Goal: Task Accomplishment & Management: Manage account settings

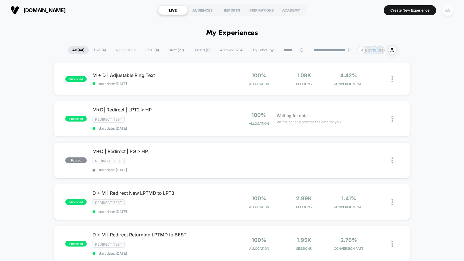
click at [446, 12] on div "AG" at bounding box center [447, 10] width 11 height 11
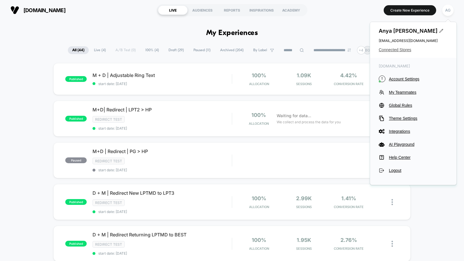
click at [397, 51] on span "Connected Stores" at bounding box center [412, 50] width 69 height 5
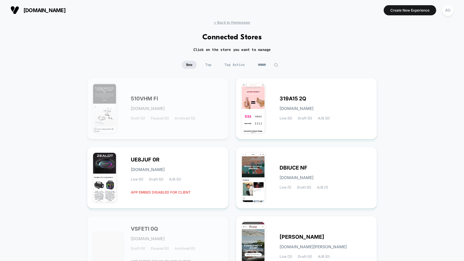
click at [265, 63] on input at bounding box center [267, 65] width 29 height 8
type input "****"
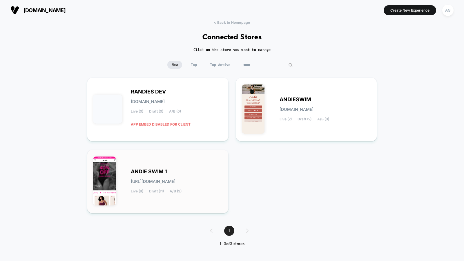
type input "*****"
click at [216, 159] on div "ANDIE SWIM 1 [URL][DOMAIN_NAME] Live (8) Draft (11) A/B (3)" at bounding box center [157, 182] width 129 height 52
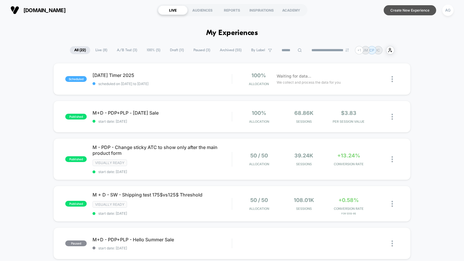
click at [414, 7] on button "Create New Experience" at bounding box center [409, 10] width 52 height 10
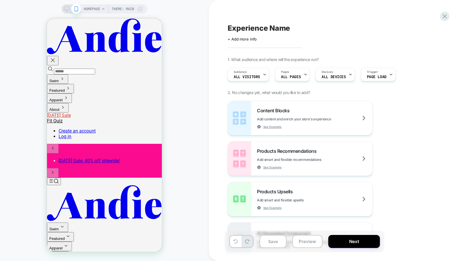
click at [98, 8] on span "HOMEPAGE" at bounding box center [92, 8] width 16 height 9
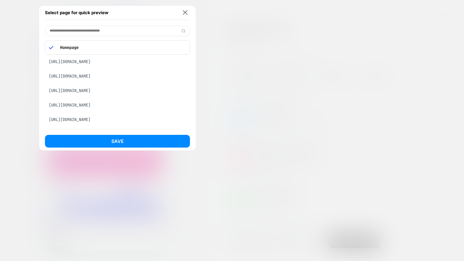
click at [94, 28] on input at bounding box center [117, 31] width 145 height 10
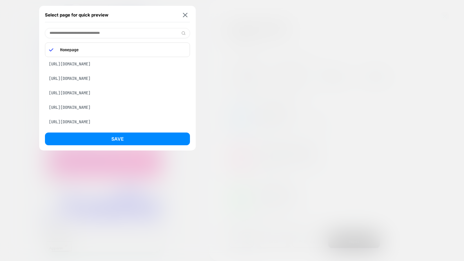
paste input "**********"
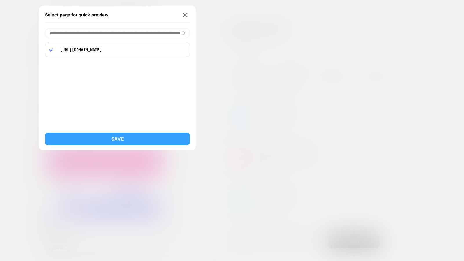
type input "**********"
click at [140, 143] on button "Save" at bounding box center [117, 139] width 145 height 13
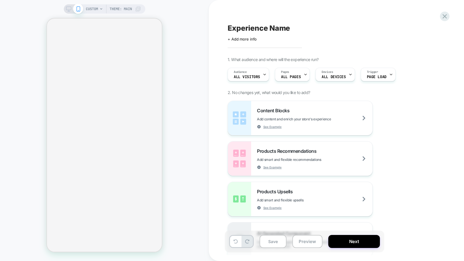
select select "**********"
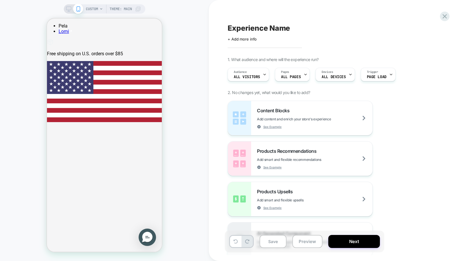
scroll to position [0, 94]
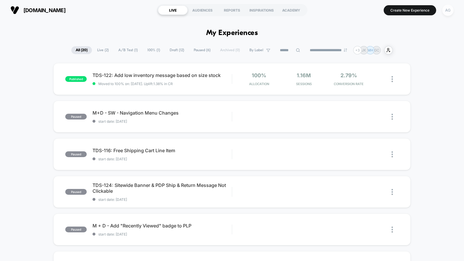
click at [450, 12] on div "AG" at bounding box center [447, 10] width 11 height 11
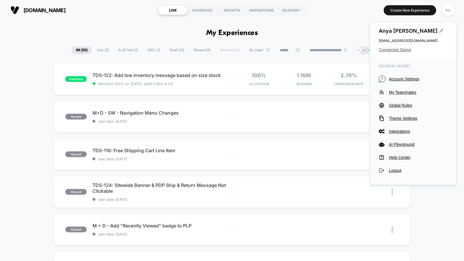
click at [396, 49] on span "Connected Stores" at bounding box center [412, 50] width 69 height 5
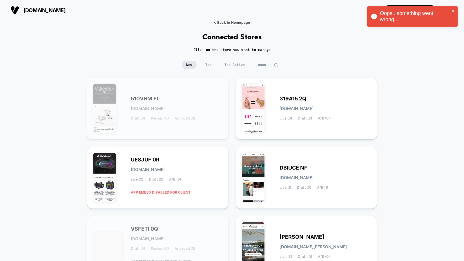
click at [237, 21] on span "< Back to Homepage" at bounding box center [232, 22] width 36 height 4
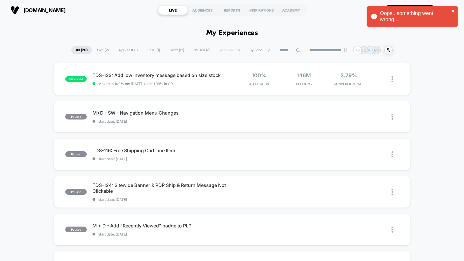
click at [452, 9] on icon "close" at bounding box center [453, 11] width 4 height 5
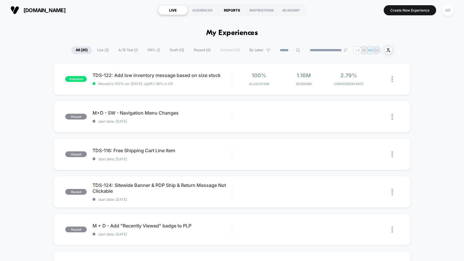
click at [230, 12] on div "REPORTS" at bounding box center [232, 10] width 30 height 9
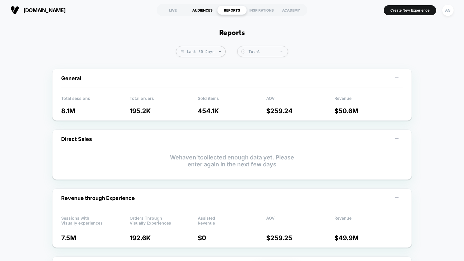
click at [202, 10] on div "AUDIENCES" at bounding box center [203, 10] width 30 height 9
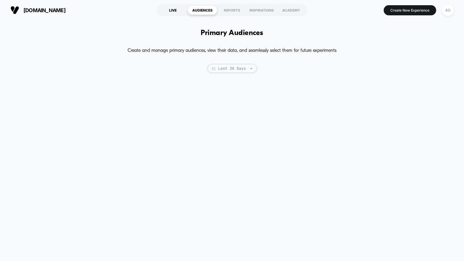
click at [174, 10] on div "LIVE" at bounding box center [173, 10] width 30 height 9
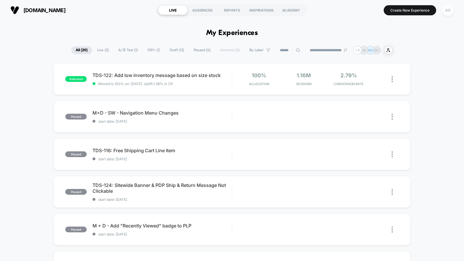
click at [452, 11] on div "AG" at bounding box center [447, 10] width 11 height 11
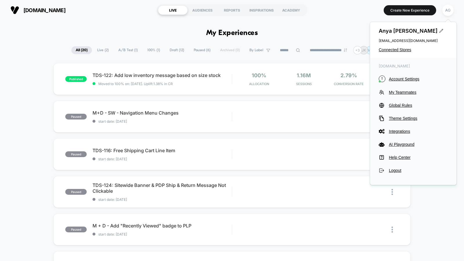
click at [386, 52] on div "Anya Geimanson anya@loomi.me Connected Stores" at bounding box center [413, 40] width 86 height 36
click at [389, 47] on div "Anya Geimanson anya@loomi.me Connected Stores" at bounding box center [413, 40] width 86 height 36
click at [389, 48] on span "Connected Stores" at bounding box center [412, 50] width 69 height 5
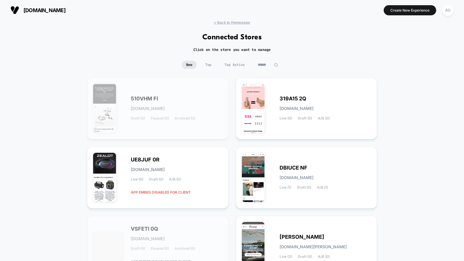
click at [242, 63] on span "Top Active" at bounding box center [234, 65] width 29 height 8
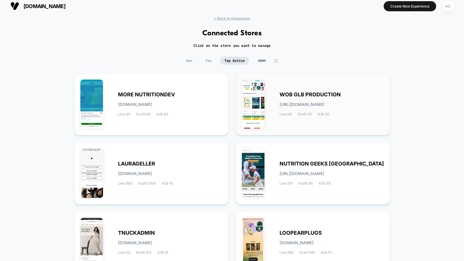
scroll to position [4, 0]
click at [285, 93] on span "WOB GLB PRODUCTION" at bounding box center [309, 94] width 61 height 4
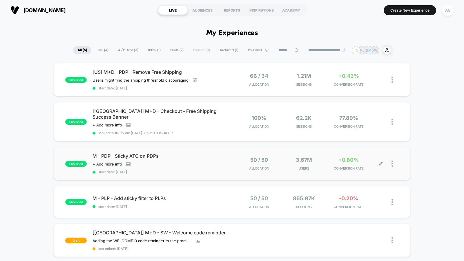
click at [234, 157] on div "50 / 50 Allocation 3.67M Users +0.80% CONVERSION RATE" at bounding box center [315, 164] width 166 height 14
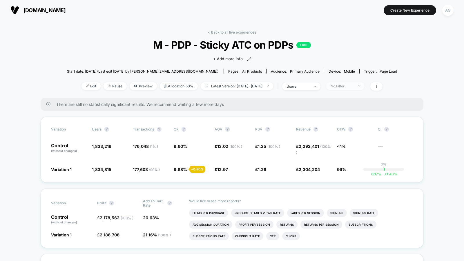
click at [345, 85] on div "No Filter" at bounding box center [341, 86] width 23 height 4
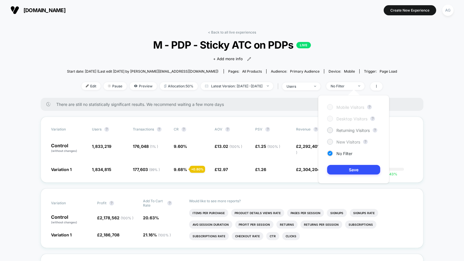
click at [338, 144] on div "New Visitors" at bounding box center [343, 142] width 33 height 6
click at [345, 170] on button "Save" at bounding box center [353, 170] width 53 height 10
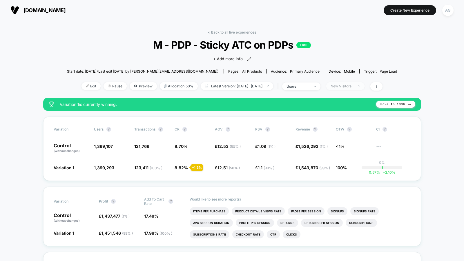
click at [352, 85] on div "New Visitors" at bounding box center [341, 86] width 23 height 4
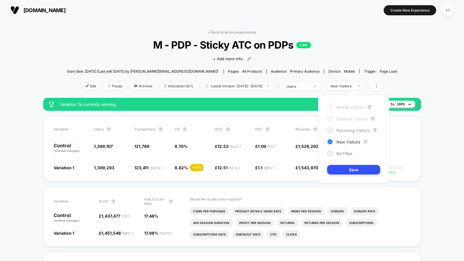
click at [346, 131] on span "Returning Visitors" at bounding box center [352, 130] width 33 height 5
click at [354, 170] on button "Save" at bounding box center [353, 170] width 53 height 10
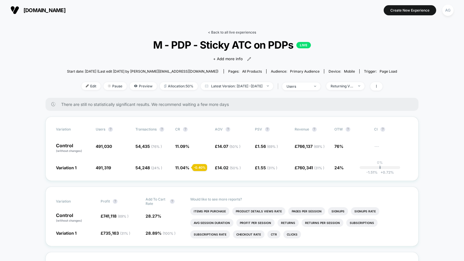
click at [249, 33] on link "< Back to all live experiences" at bounding box center [232, 32] width 48 height 4
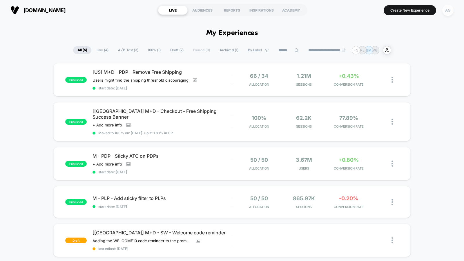
click at [447, 14] on div "AG" at bounding box center [447, 10] width 11 height 11
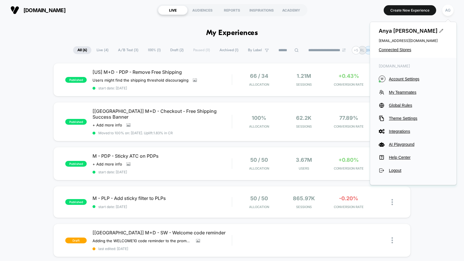
click at [402, 53] on div "Anya Geimanson anya@loomi.me Connected Stores" at bounding box center [413, 40] width 86 height 36
click at [402, 48] on span "Connected Stores" at bounding box center [412, 50] width 69 height 5
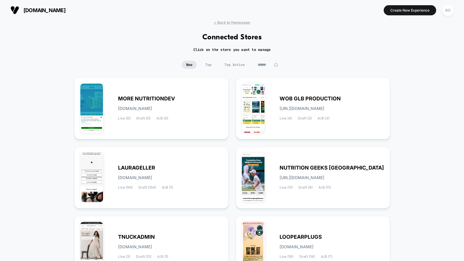
click at [243, 64] on span "Top Active" at bounding box center [234, 65] width 29 height 8
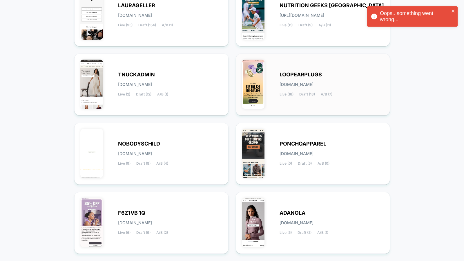
scroll to position [171, 0]
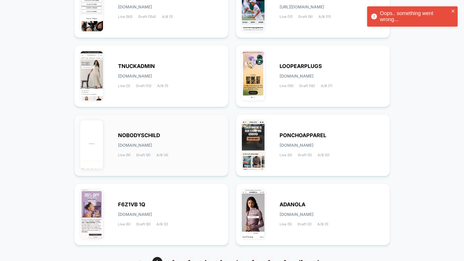
click at [203, 141] on div "NOBODYSCHILD nobodyschild.myshopify.com Live (9) Draft (8) A/B (4)" at bounding box center [170, 146] width 104 height 24
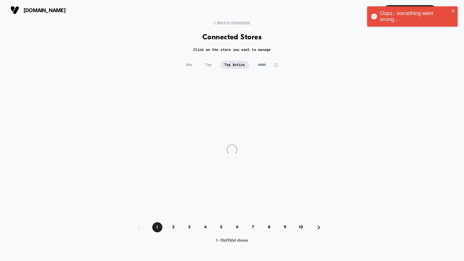
scroll to position [0, 0]
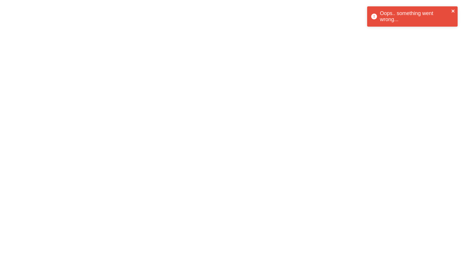
click at [452, 12] on icon "close" at bounding box center [452, 11] width 3 height 3
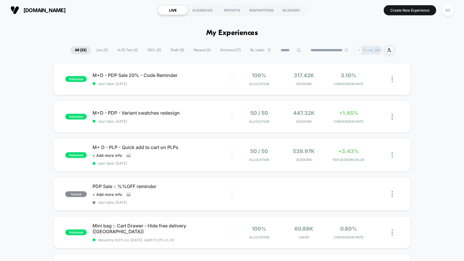
scroll to position [3, 0]
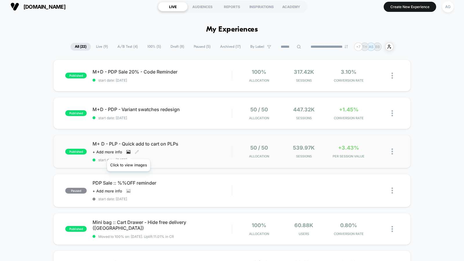
click at [128, 152] on icon at bounding box center [128, 152] width 3 height 2
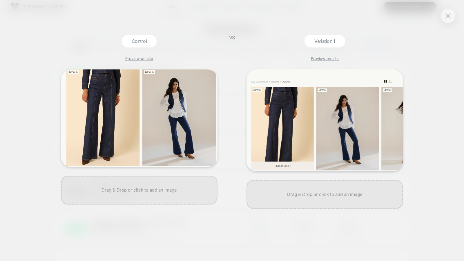
click at [443, 10] on div "Control Preview on site VS Variation 1 Preview on site" at bounding box center [232, 130] width 464 height 261
click at [445, 13] on img at bounding box center [447, 15] width 5 height 5
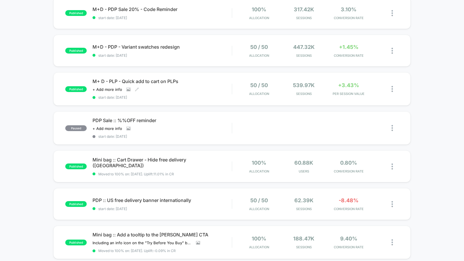
scroll to position [0, 0]
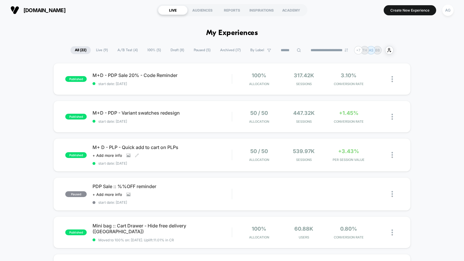
click at [122, 51] on span "A/B Test ( 4 )" at bounding box center [127, 50] width 29 height 8
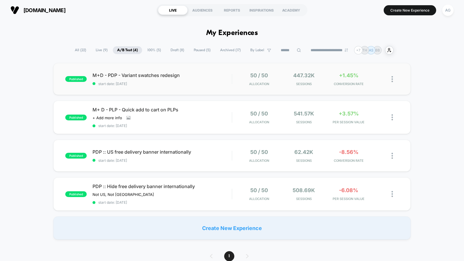
click at [328, 88] on div "published M+D - PDP - Variant swatches redesign start date: 8/20/2025 50 / 50 A…" at bounding box center [231, 79] width 357 height 32
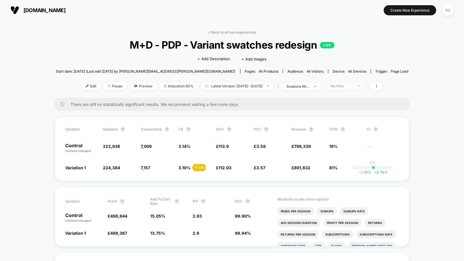
click at [357, 89] on span "No Filter" at bounding box center [345, 86] width 38 height 8
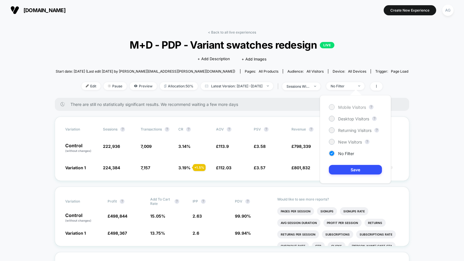
click at [349, 108] on span "Mobile Visitors" at bounding box center [352, 107] width 28 height 5
click at [352, 168] on button "Save" at bounding box center [355, 170] width 53 height 10
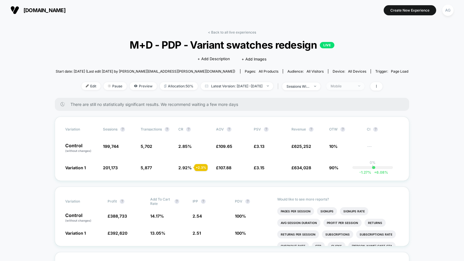
click at [354, 87] on div "Mobile" at bounding box center [341, 86] width 23 height 4
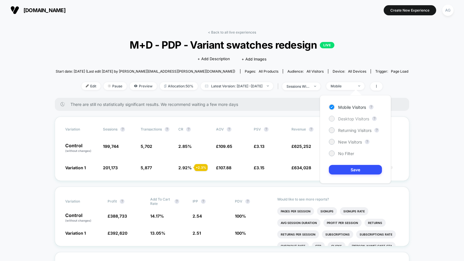
click at [356, 119] on span "Desktop Visitors" at bounding box center [353, 119] width 31 height 5
click at [354, 165] on button "Save" at bounding box center [355, 170] width 53 height 10
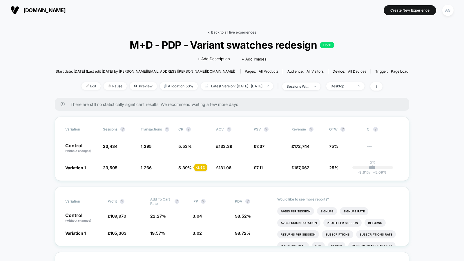
click at [244, 30] on link "< Back to all live experiences" at bounding box center [232, 32] width 48 height 4
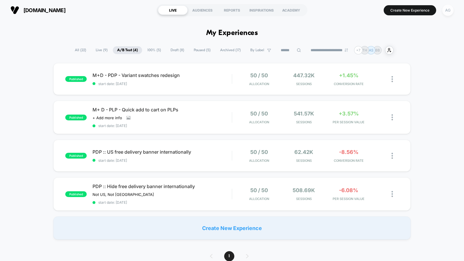
click at [447, 10] on div "AG" at bounding box center [447, 10] width 11 height 11
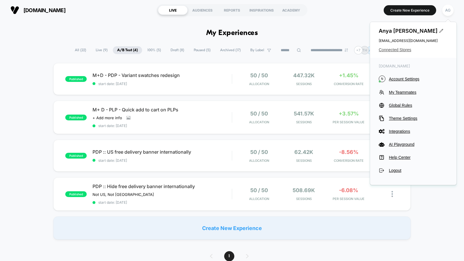
click at [401, 51] on span "Connected Stores" at bounding box center [412, 50] width 69 height 5
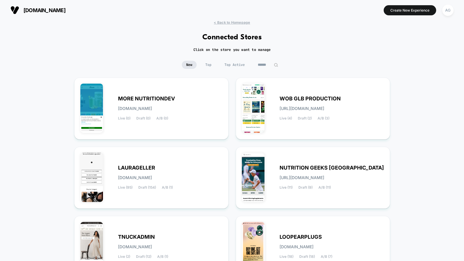
click at [239, 68] on span "Top Active" at bounding box center [234, 65] width 29 height 8
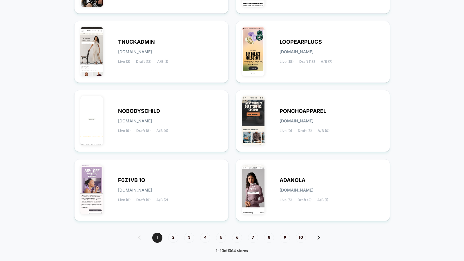
scroll to position [201, 0]
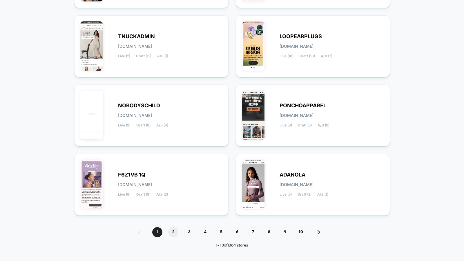
click at [172, 230] on span "2" at bounding box center [173, 232] width 10 height 10
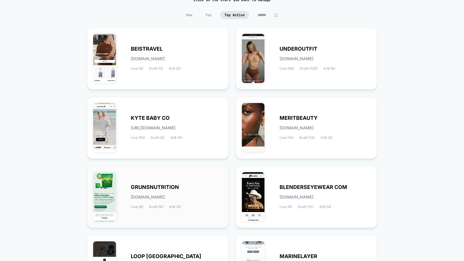
scroll to position [60, 0]
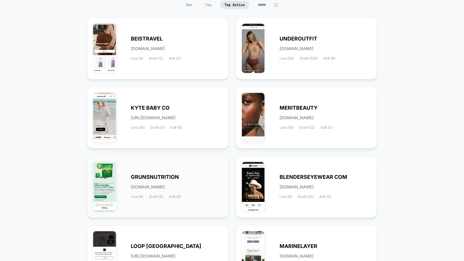
click at [179, 198] on div "GRUNSNUTRITION grunsnutrition.myshopify.com Live (6) Draft (6) A/B (6)" at bounding box center [157, 187] width 129 height 50
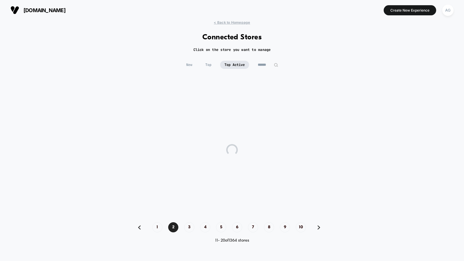
scroll to position [0, 0]
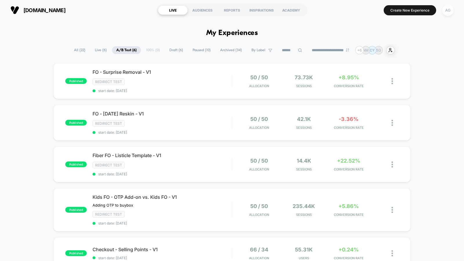
click at [448, 12] on div "AG" at bounding box center [447, 10] width 11 height 11
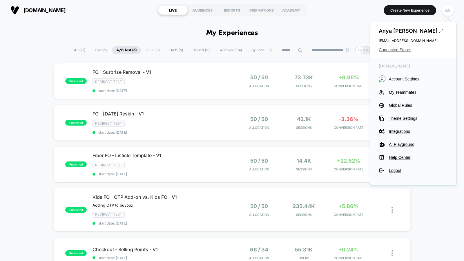
click at [407, 50] on span "Connected Stores" at bounding box center [412, 50] width 69 height 5
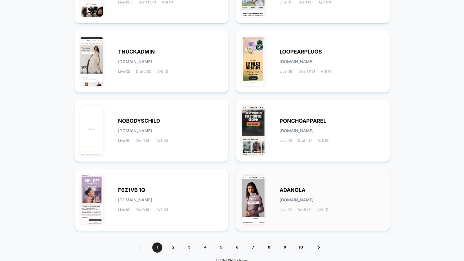
scroll to position [201, 0]
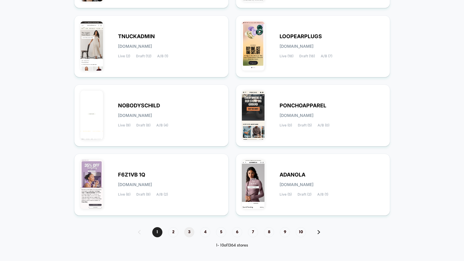
click at [185, 233] on span "3" at bounding box center [189, 232] width 10 height 10
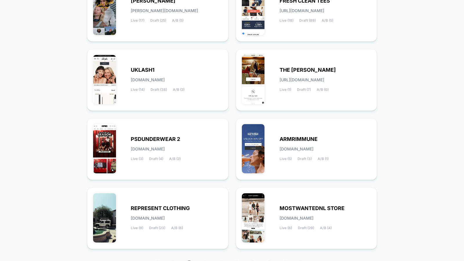
scroll to position [175, 0]
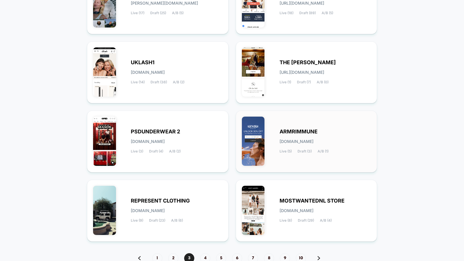
click at [283, 166] on div "ARMRIMMUNE armrimmune.myshopify.com Live (5) Draft (3) A/B (1)" at bounding box center [306, 142] width 141 height 62
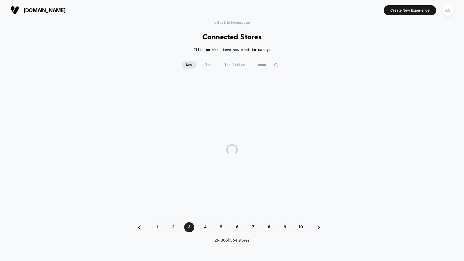
scroll to position [0, 0]
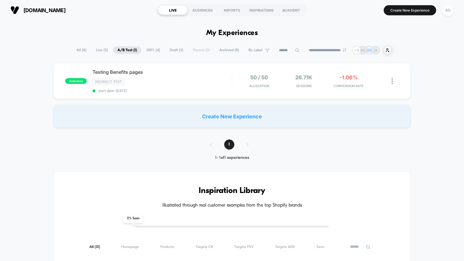
click at [144, 51] on span "100% ( 4 )" at bounding box center [153, 50] width 22 height 8
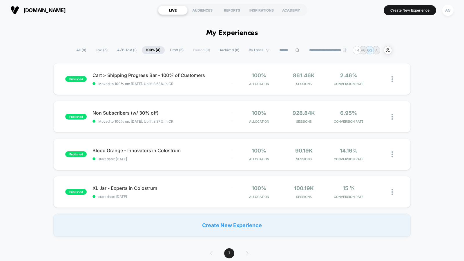
click at [97, 49] on span "Live ( 5 )" at bounding box center [101, 50] width 21 height 8
